Goal: Information Seeking & Learning: Learn about a topic

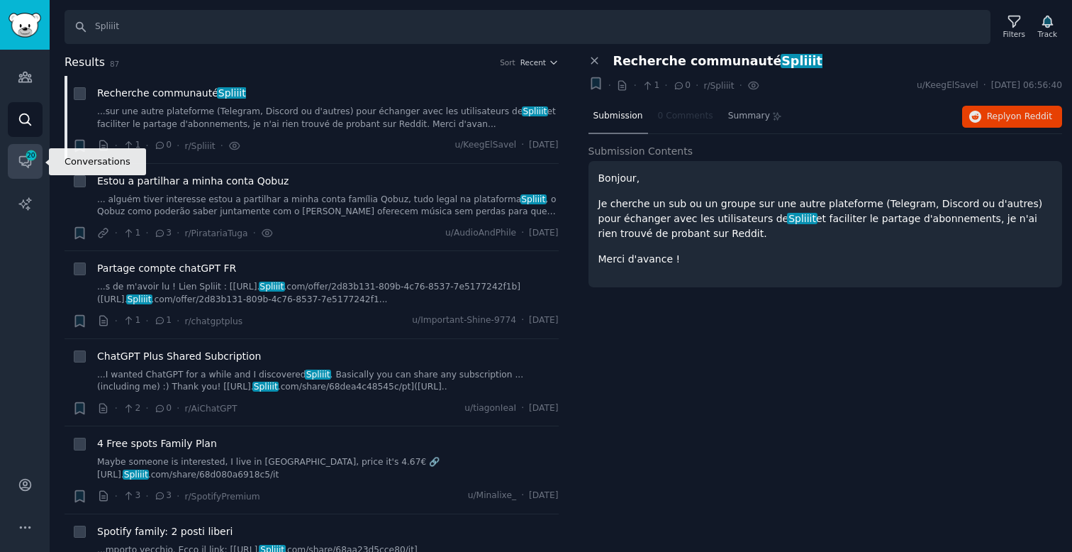
click at [25, 157] on span "20" at bounding box center [31, 155] width 13 height 10
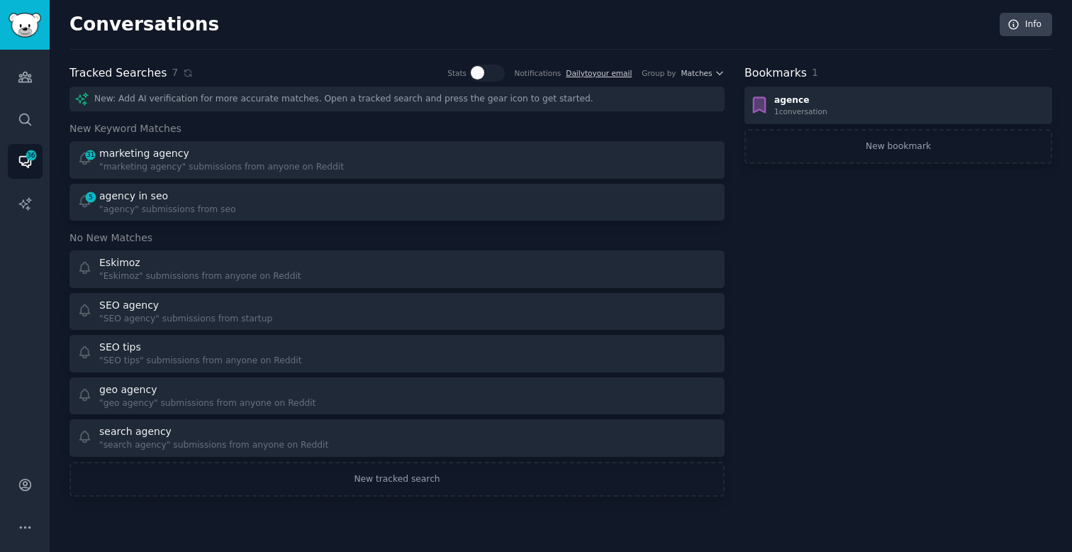
click at [929, 469] on div "Bookmarks 1 agence 1 conversation New bookmark" at bounding box center [898, 281] width 308 height 432
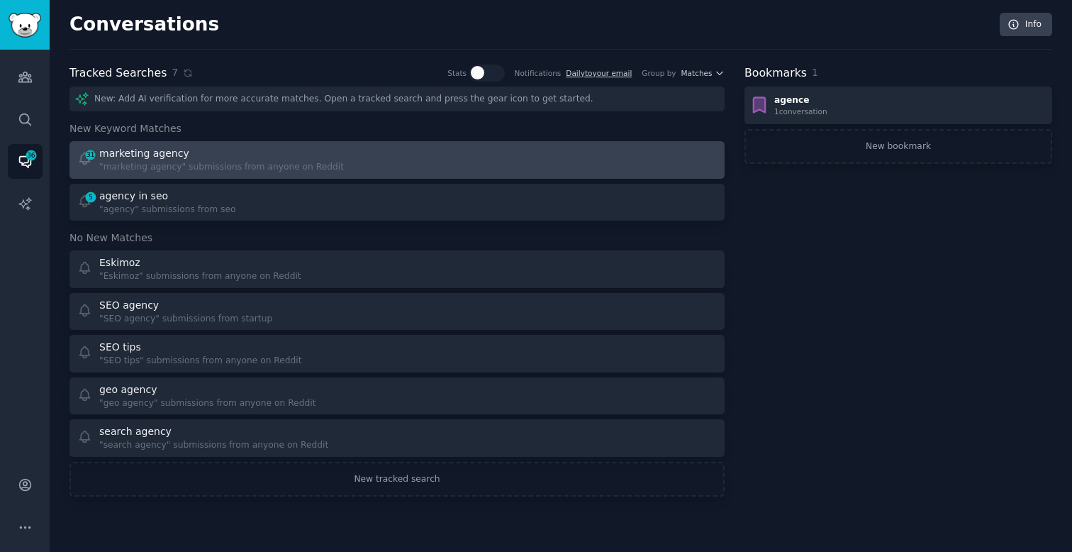
click at [177, 166] on div ""marketing agency" submissions from anyone on Reddit" at bounding box center [221, 167] width 245 height 13
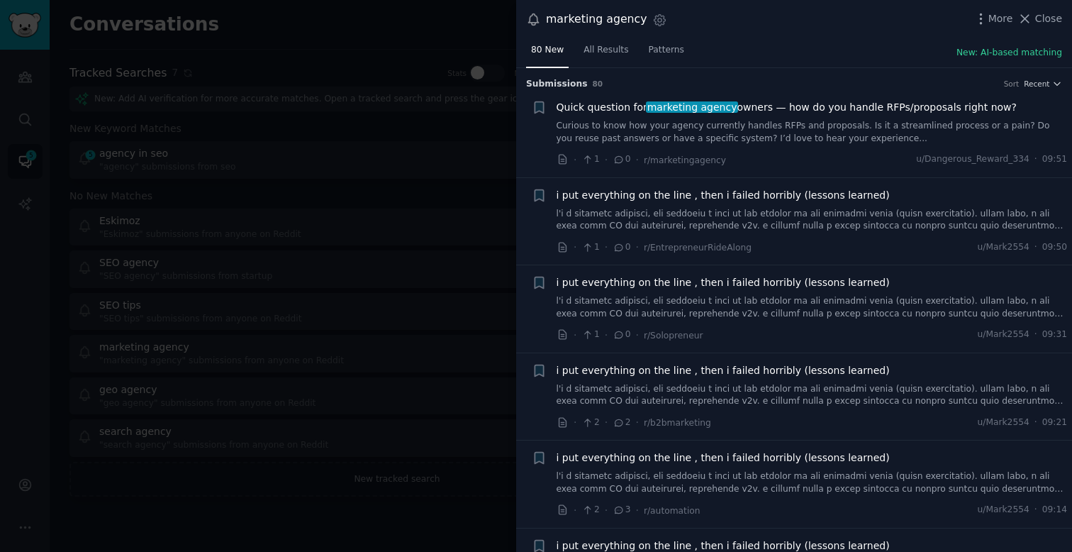
click at [762, 137] on link "Curious to know how your agency currently handles RFPs and proposals. Is it a s…" at bounding box center [812, 132] width 511 height 25
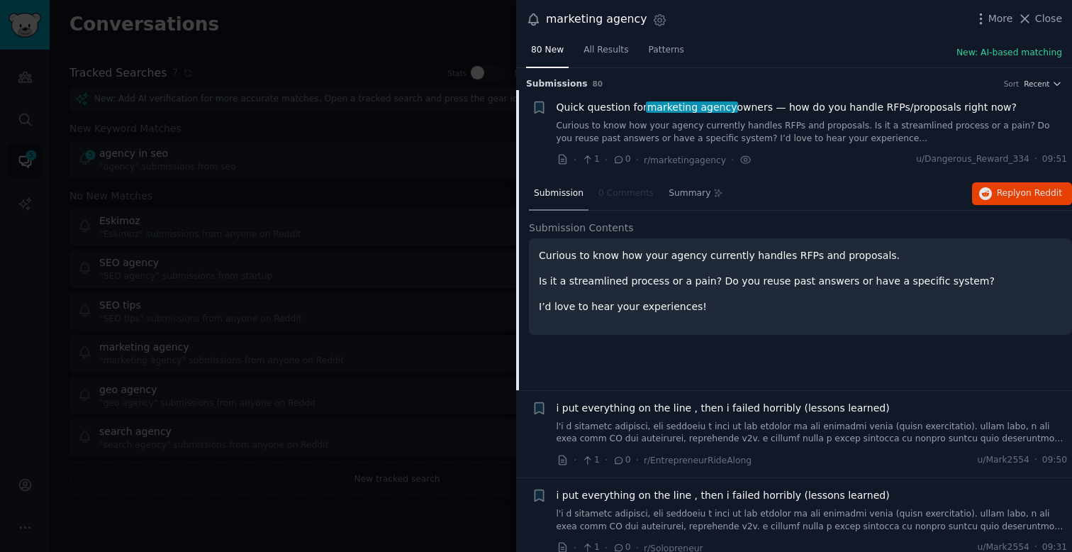
scroll to position [22, 0]
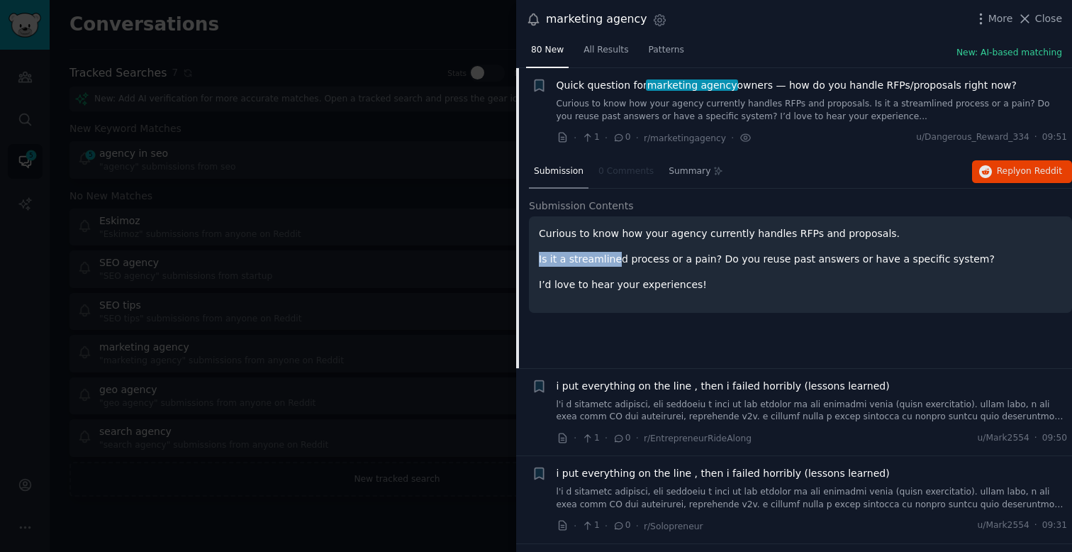
click at [615, 252] on p "Is it a streamlined process or a pain? Do you reuse past answers or have a spec…" at bounding box center [800, 259] width 523 height 15
click at [675, 291] on div "Curious to know how your agency currently handles RFPs and proposals. Is it a s…" at bounding box center [800, 264] width 543 height 96
click at [987, 172] on icon "button" at bounding box center [985, 171] width 13 height 13
click at [335, 301] on div at bounding box center [536, 276] width 1072 height 552
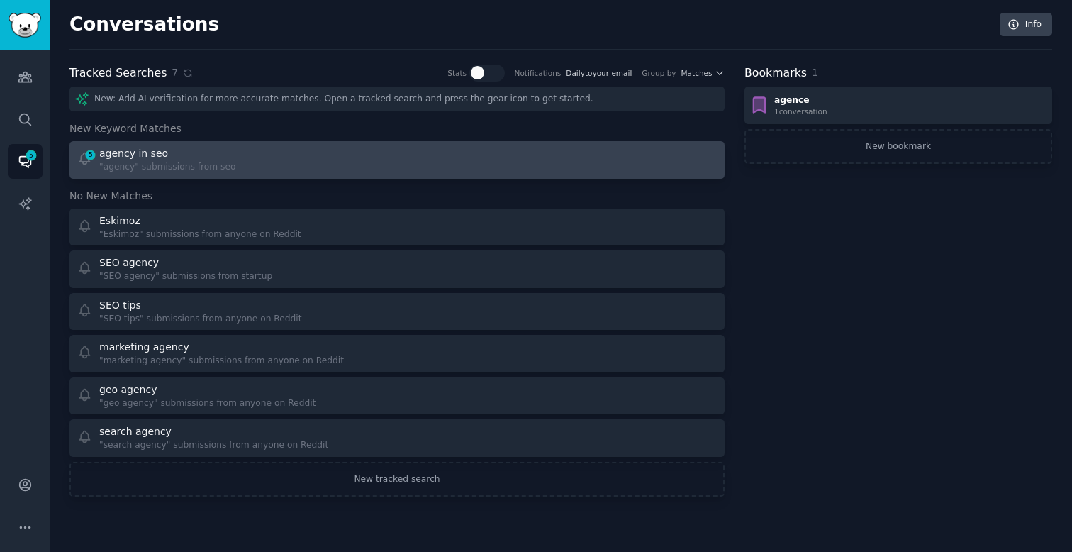
click at [208, 160] on div "agency in seo" at bounding box center [167, 153] width 137 height 15
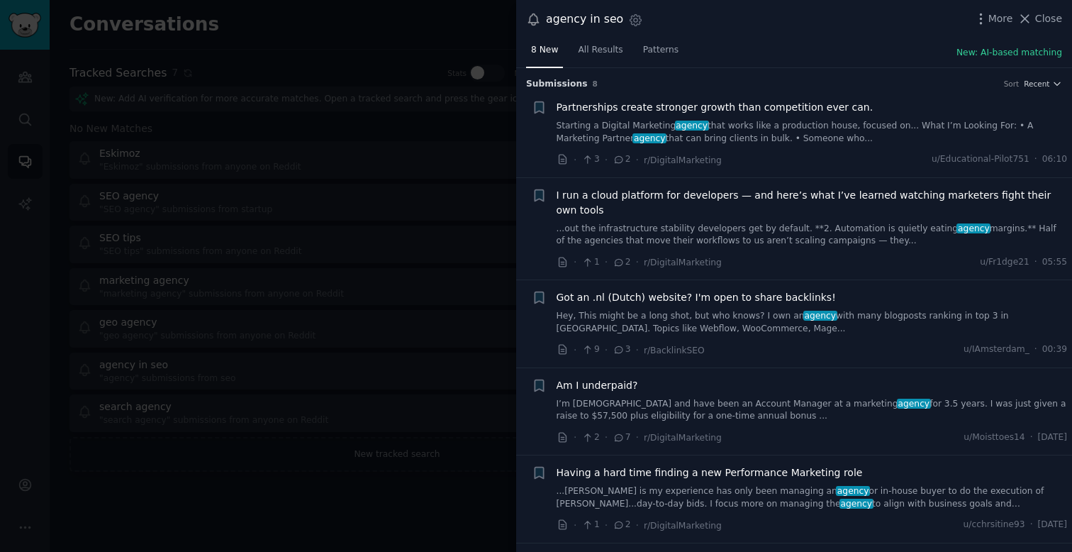
click at [294, 481] on div at bounding box center [536, 276] width 1072 height 552
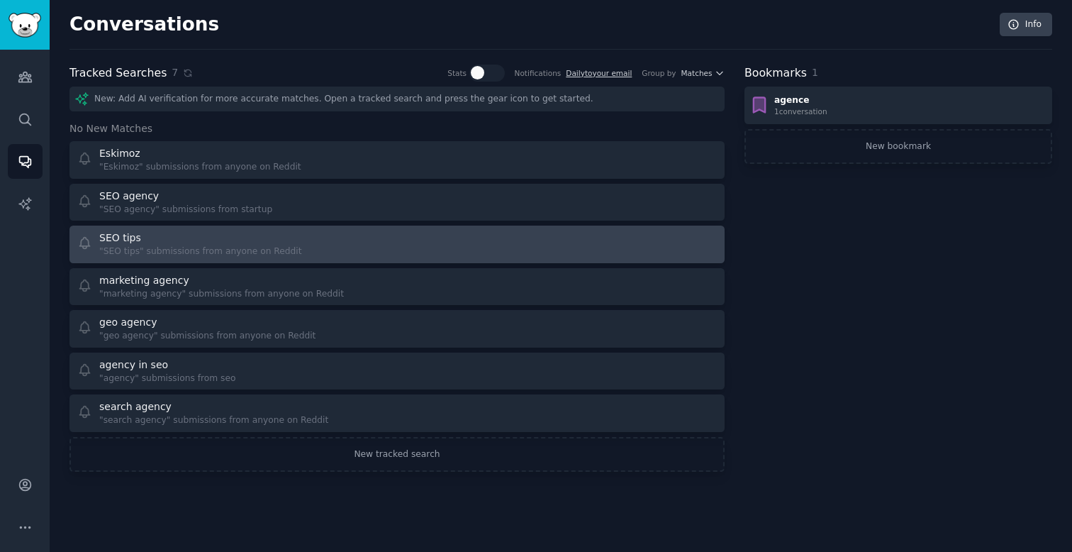
click at [354, 248] on div "SEO tips "SEO tips" submissions from anyone on Reddit" at bounding box center [232, 244] width 311 height 28
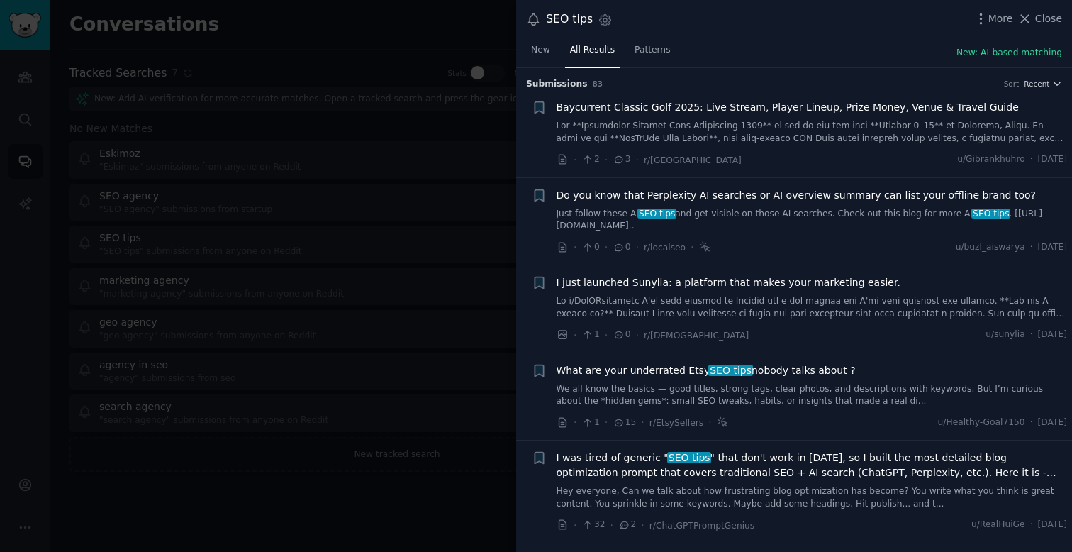
click at [720, 220] on link "Just follow these AI SEO tips and get visible on those AI searches. Check out t…" at bounding box center [812, 220] width 511 height 25
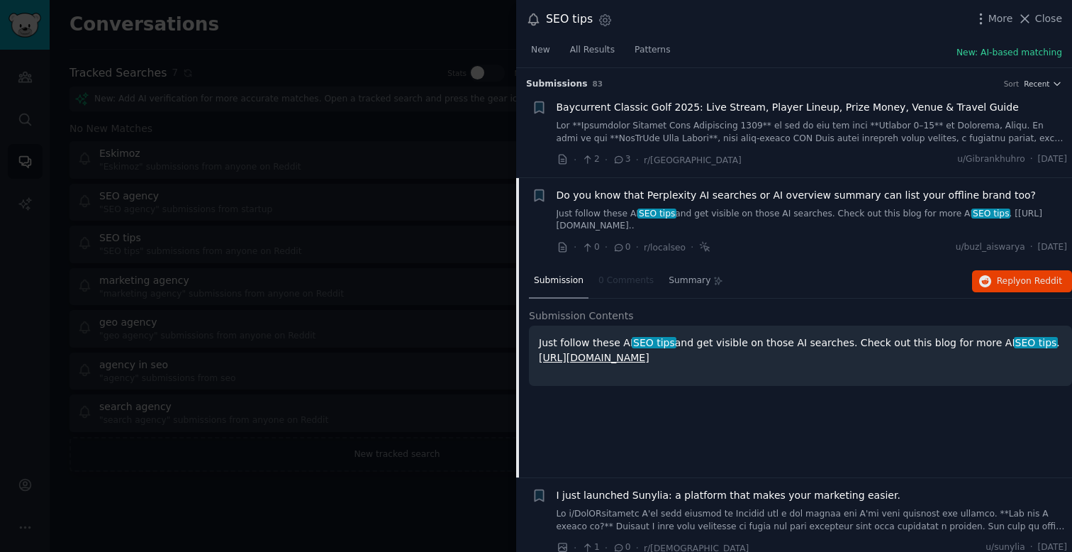
click at [291, 488] on div at bounding box center [536, 276] width 1072 height 552
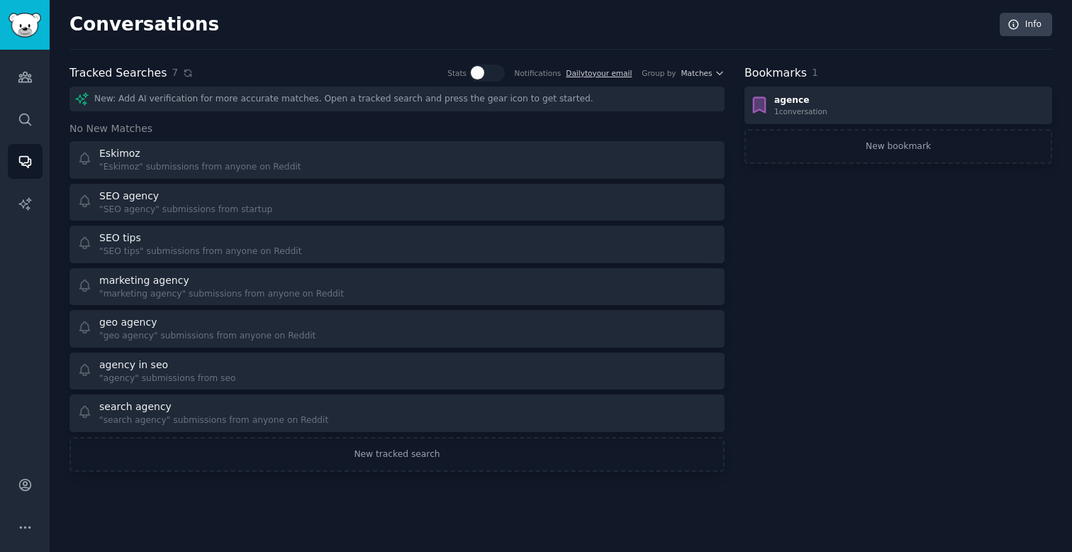
click at [186, 74] on icon at bounding box center [188, 72] width 6 height 6
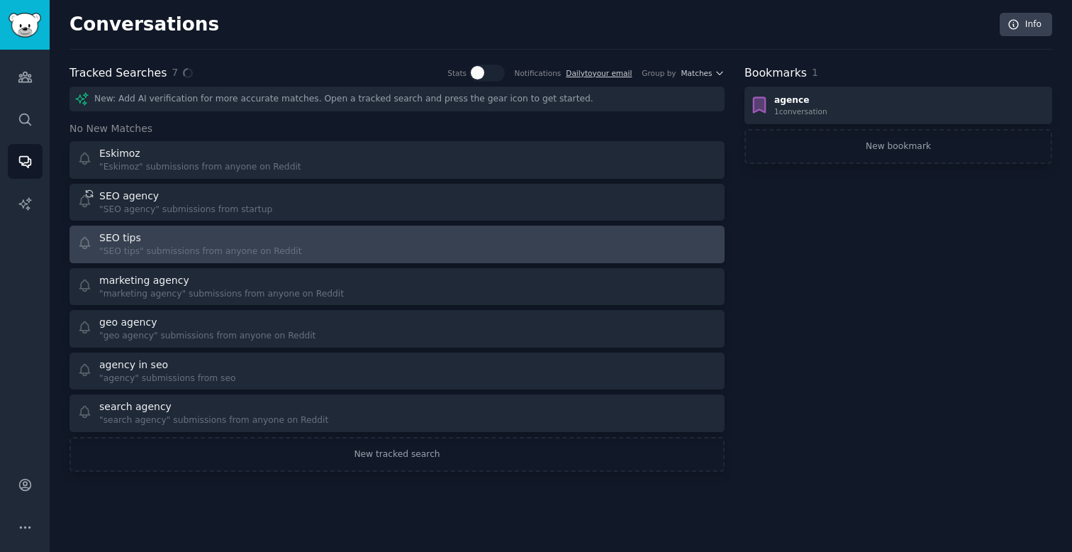
click at [167, 244] on div "SEO tips" at bounding box center [200, 237] width 203 height 15
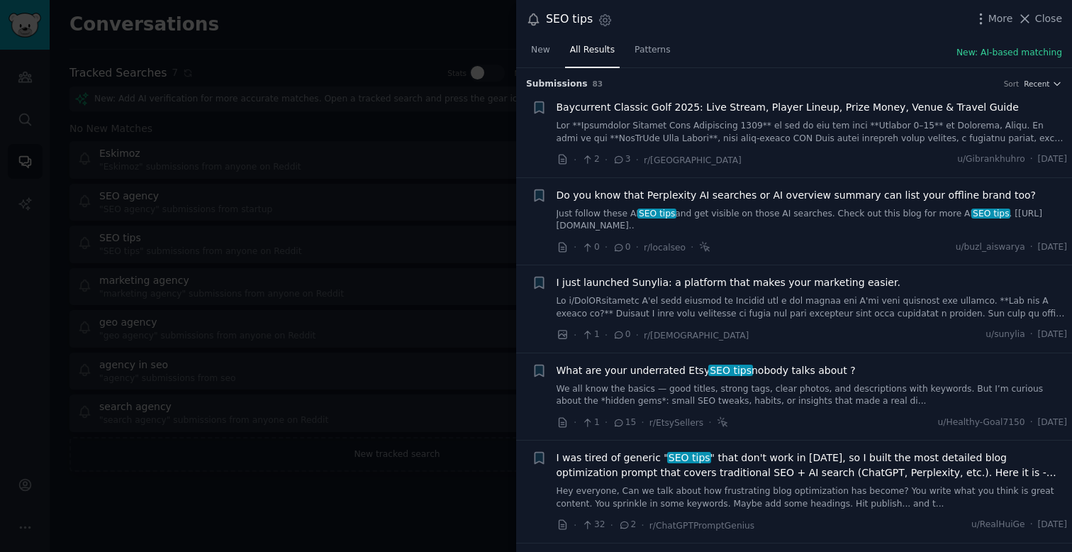
click at [299, 42] on div at bounding box center [536, 276] width 1072 height 552
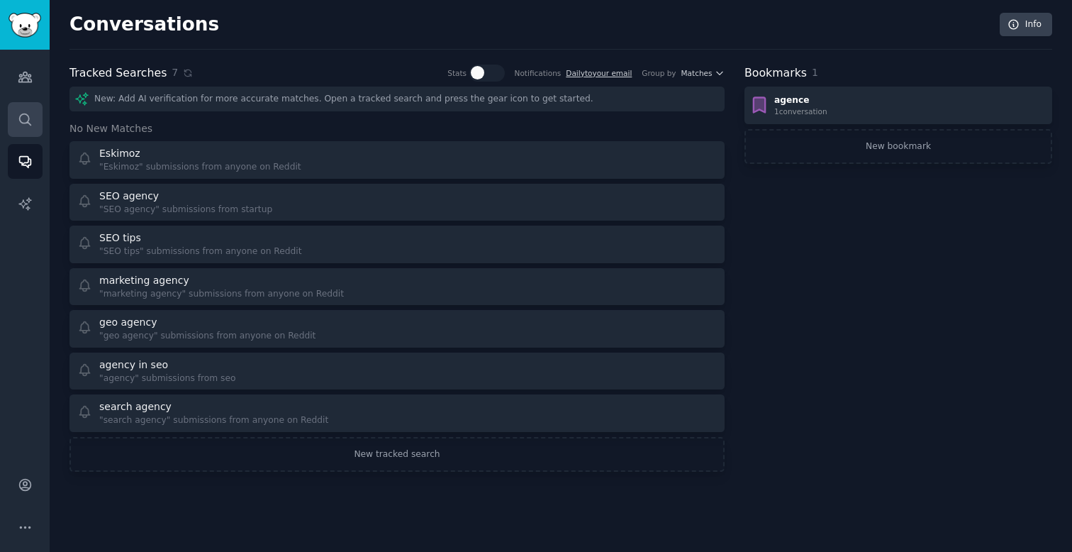
click at [21, 116] on icon "Sidebar" at bounding box center [25, 119] width 15 height 15
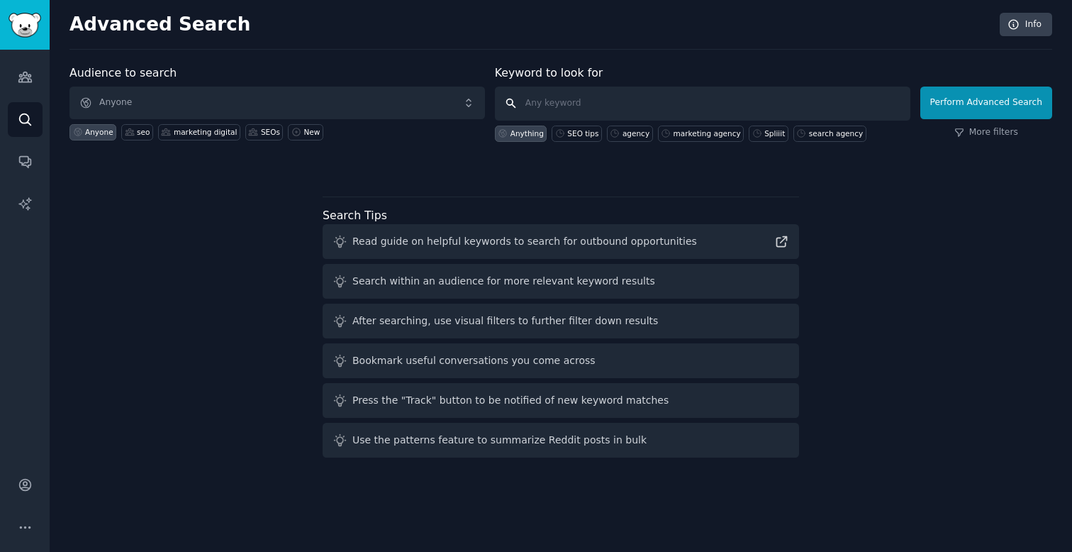
click at [576, 98] on input "text" at bounding box center [702, 103] width 415 height 34
type input "superprof"
click button "Perform Advanced Search" at bounding box center [986, 102] width 132 height 33
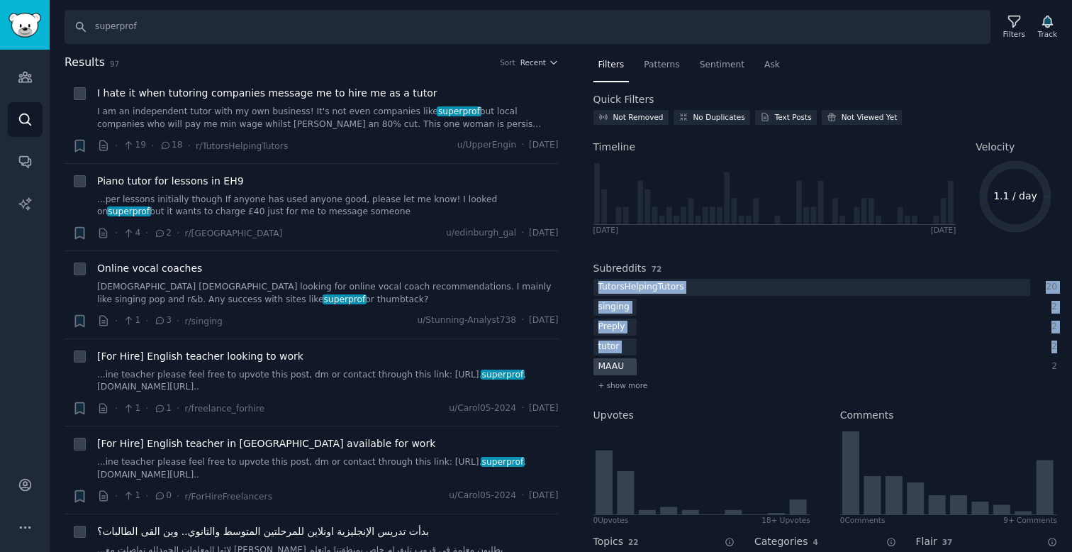
drag, startPoint x: 591, startPoint y: 283, endPoint x: 646, endPoint y: 367, distance: 100.9
click at [646, 367] on div "Filters Patterns Sentiment Ask Quick Filters Not Removed No Duplicates Text Pos…" at bounding box center [826, 303] width 494 height 498
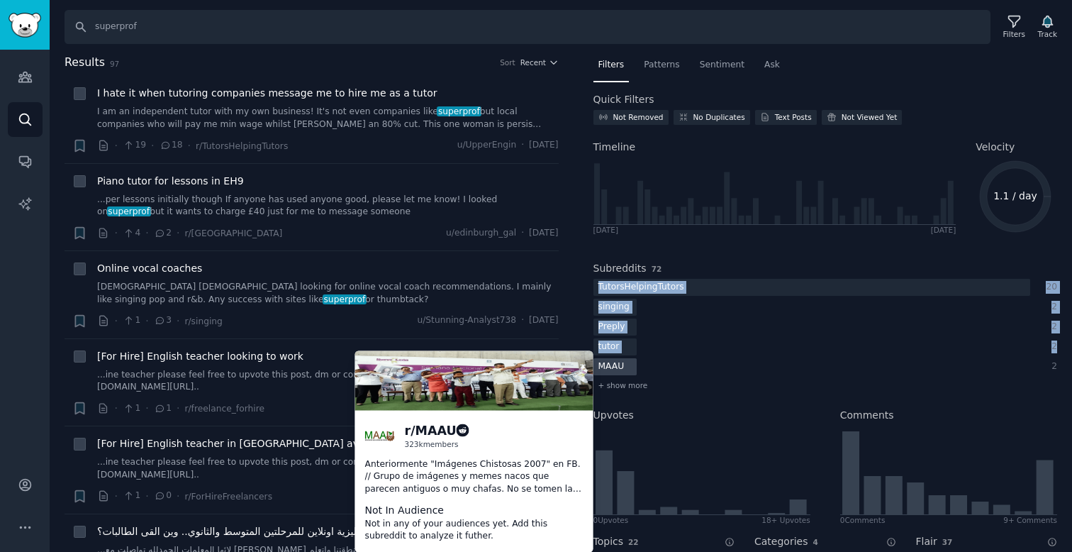
copy div "TutorsHelpingTutors 20 singing 2 Preply 2 tutor 2"
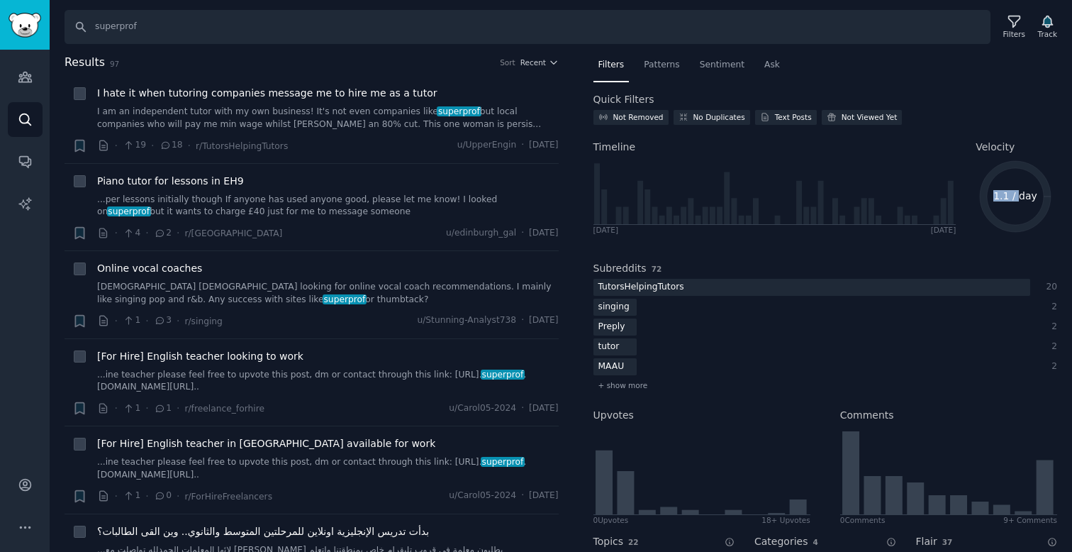
drag, startPoint x: 985, startPoint y: 198, endPoint x: 1018, endPoint y: 201, distance: 32.8
click at [1018, 201] on icon "1.1 / day" at bounding box center [1015, 196] width 79 height 79
